Goal: Navigation & Orientation: Find specific page/section

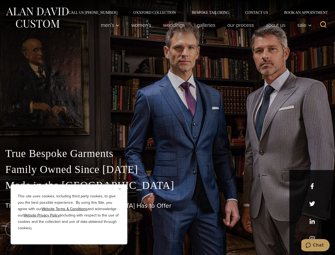
click at [167, 127] on div "True Bespoke Garments Family Owned Since [DATE] Made in [GEOGRAPHIC_DATA] The B…" at bounding box center [167, 187] width 335 height 136
click at [122, 189] on button "Close" at bounding box center [122, 188] width 6 height 6
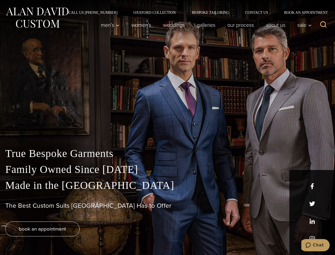
click at [69, 237] on div "True Bespoke Garments Family Owned Since [DATE] Made in [GEOGRAPHIC_DATA] The B…" at bounding box center [167, 199] width 335 height 109
click at [323, 25] on icon "Search" at bounding box center [324, 25] width 8 height 8
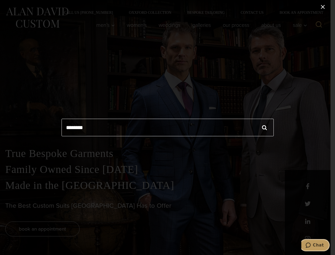
click at [311, 245] on icon "Chat" at bounding box center [308, 244] width 5 height 5
